Goal: Find specific page/section

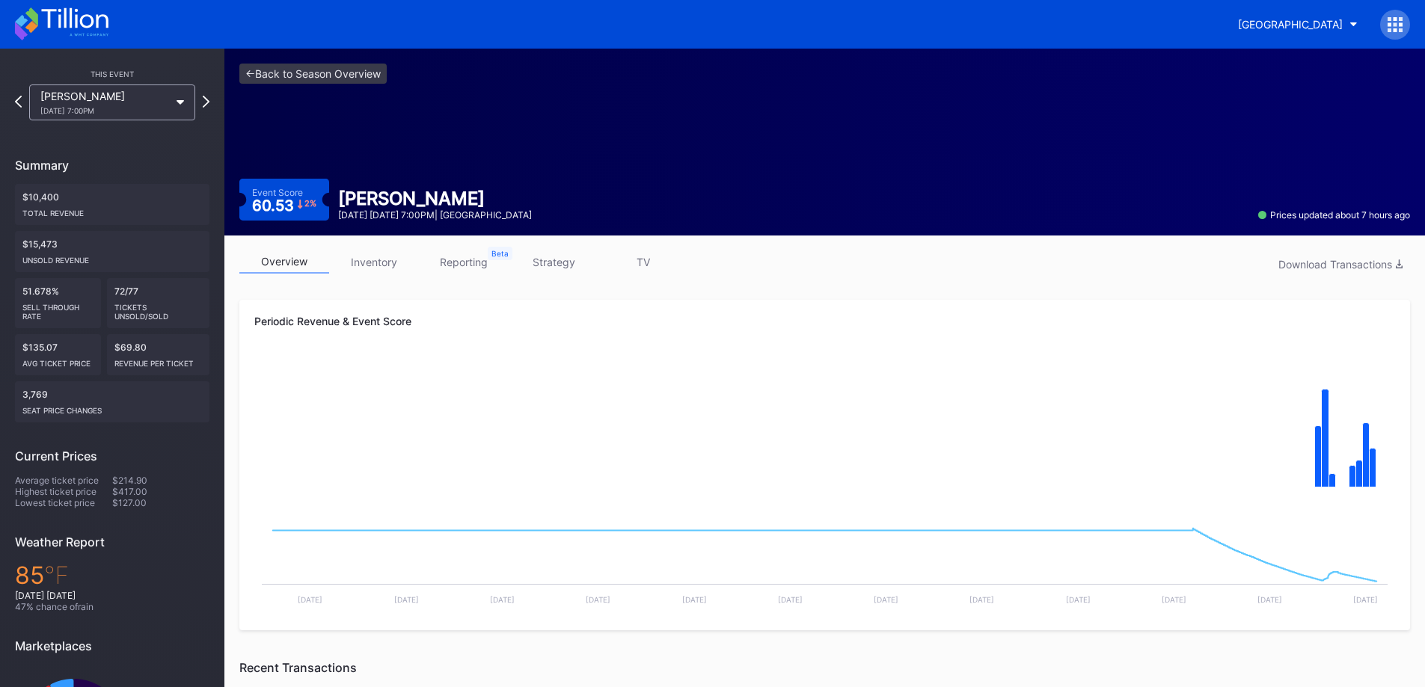
click at [1393, 22] on icon at bounding box center [1394, 24] width 15 height 15
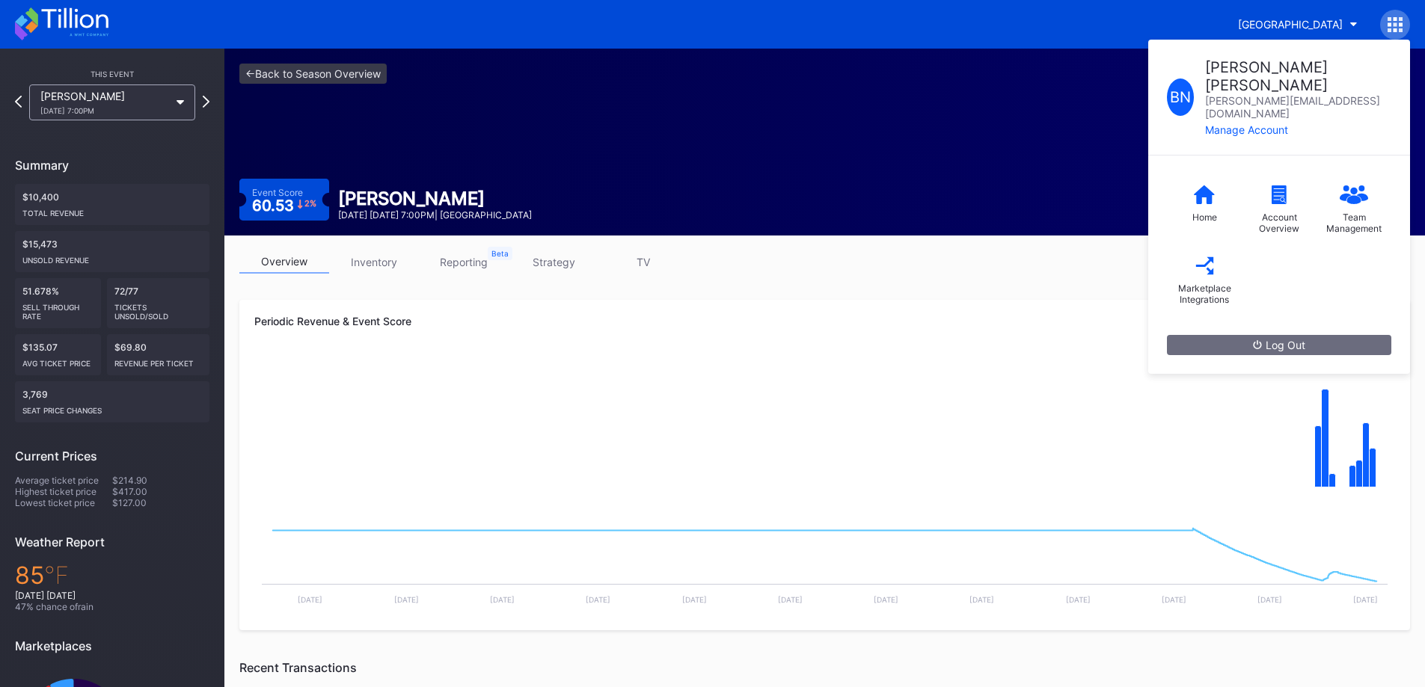
click at [1223, 252] on div "Marketplace Integrations" at bounding box center [1204, 280] width 75 height 71
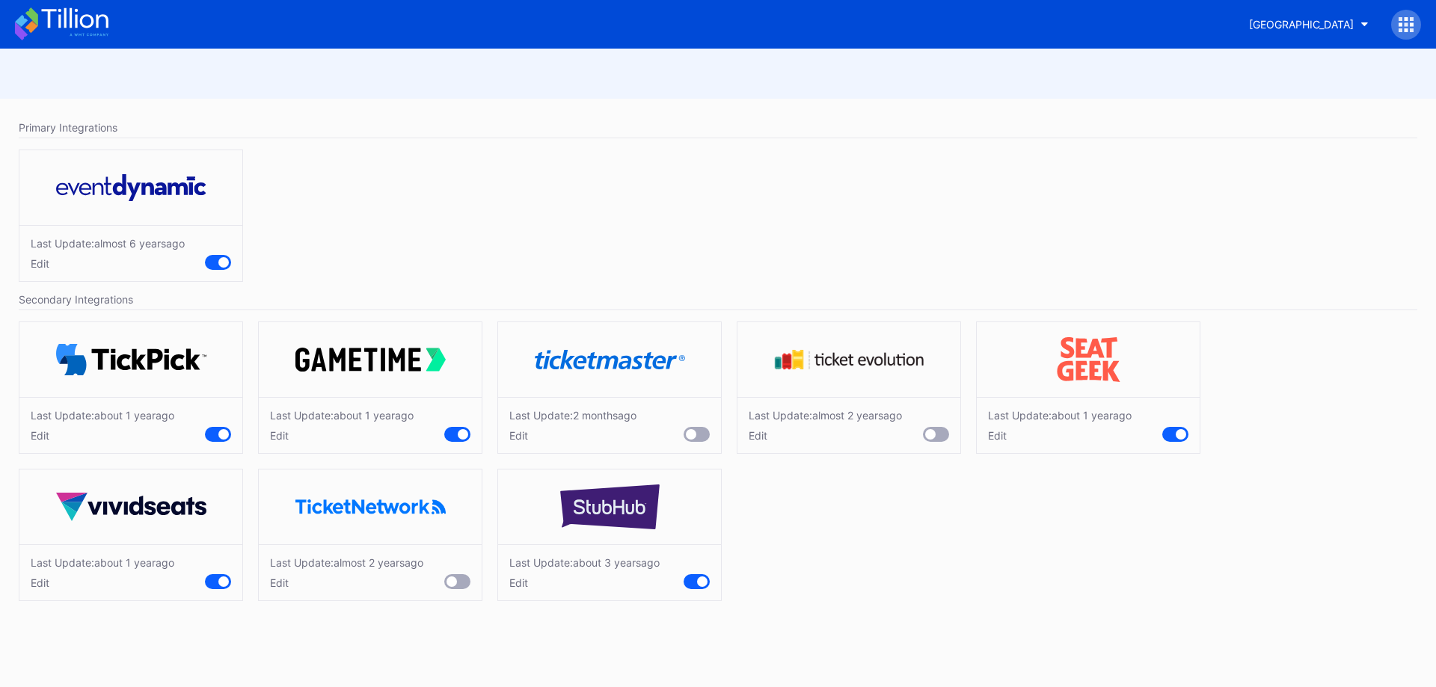
click at [61, 24] on icon at bounding box center [61, 23] width 93 height 33
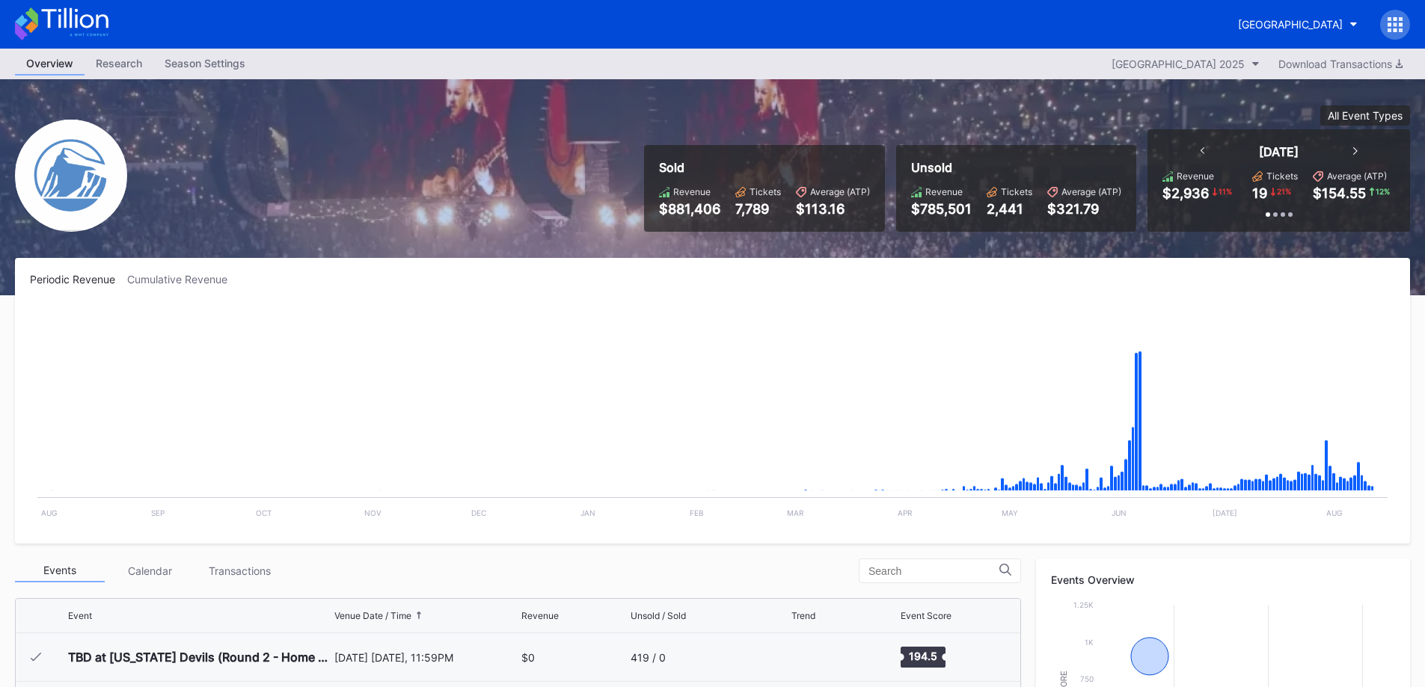
scroll to position [1458, 0]
